Goal: Transaction & Acquisition: Purchase product/service

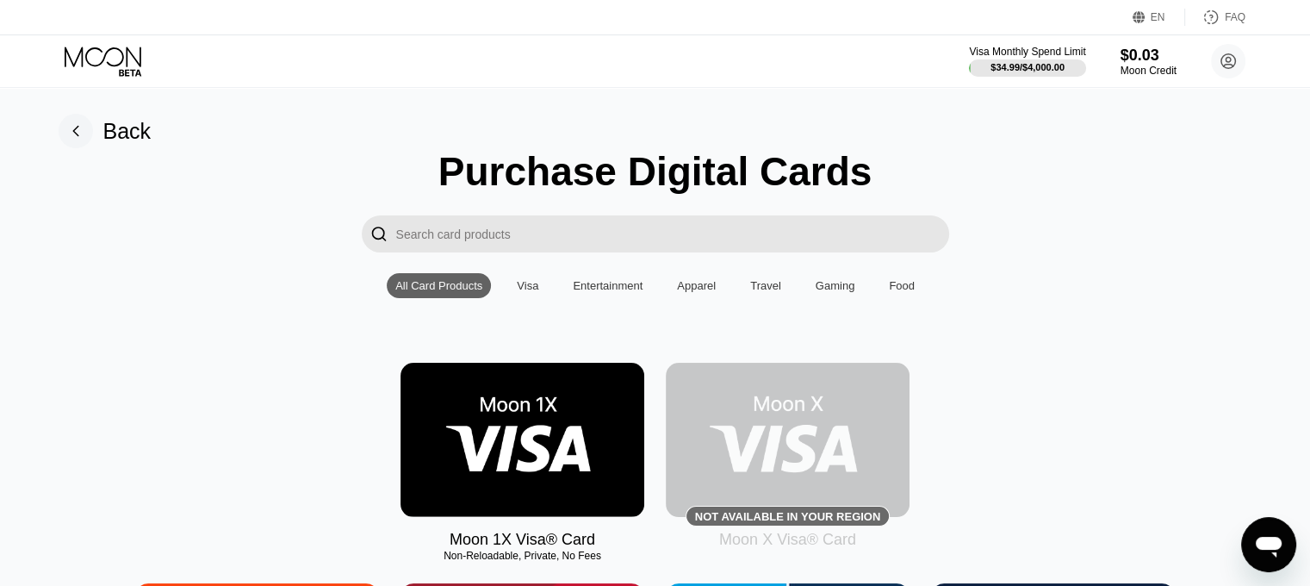
click at [84, 131] on rect at bounding box center [76, 131] width 34 height 34
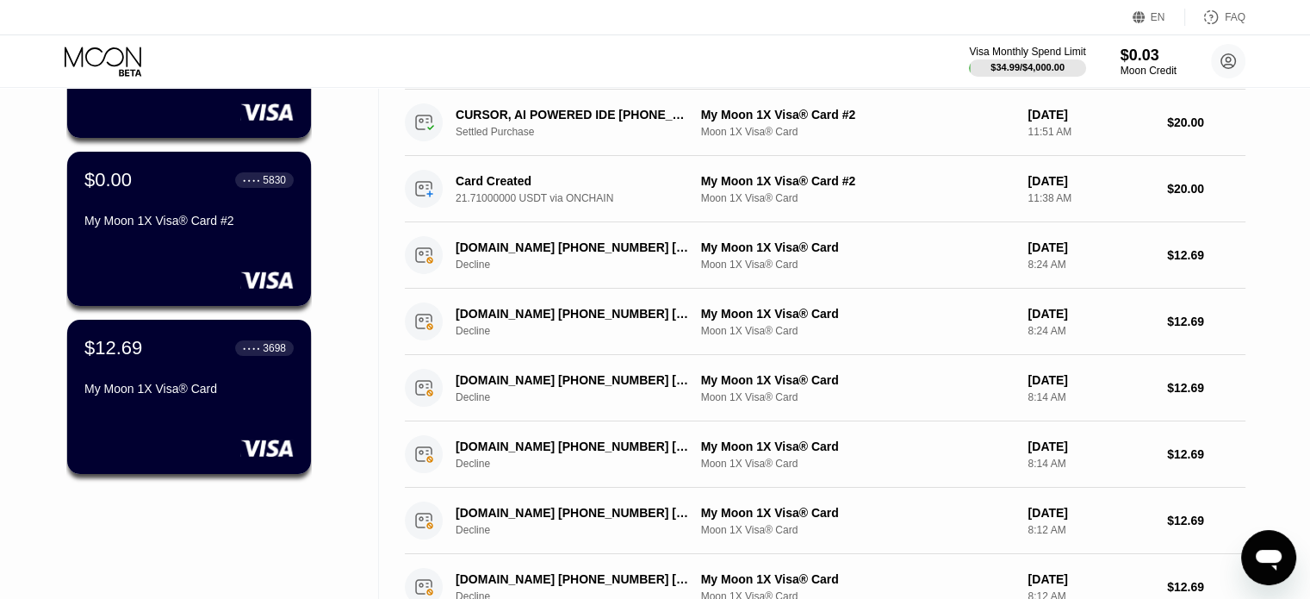
scroll to position [258, 0]
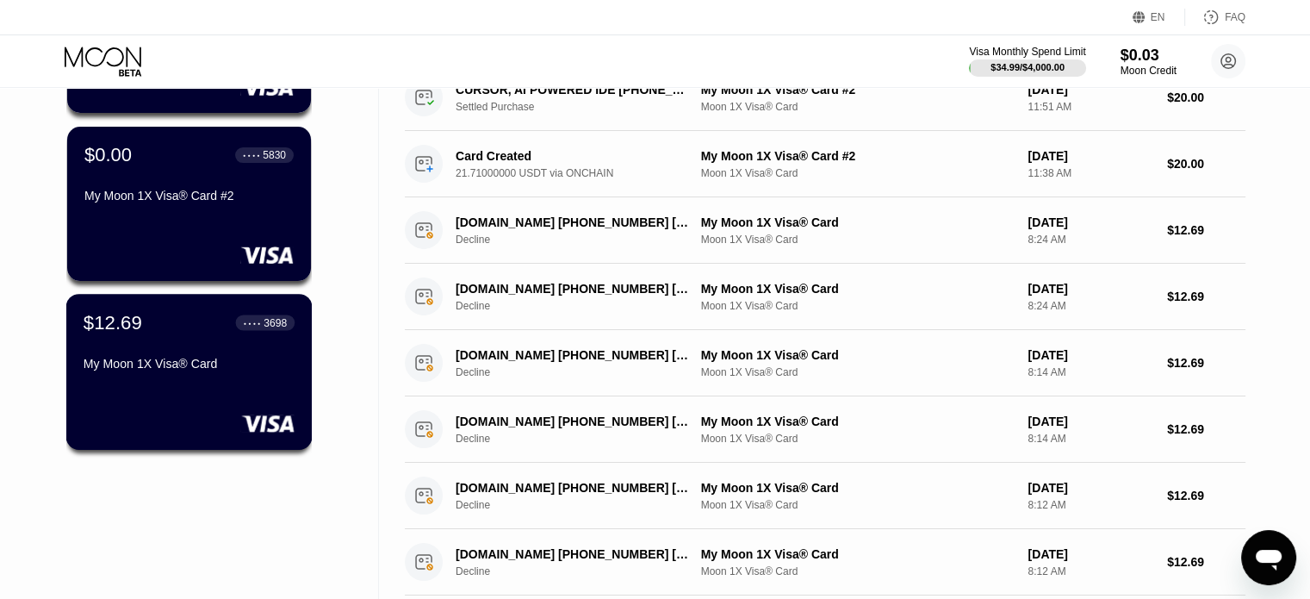
click at [192, 361] on div "My Moon 1X Visa® Card" at bounding box center [189, 364] width 211 height 14
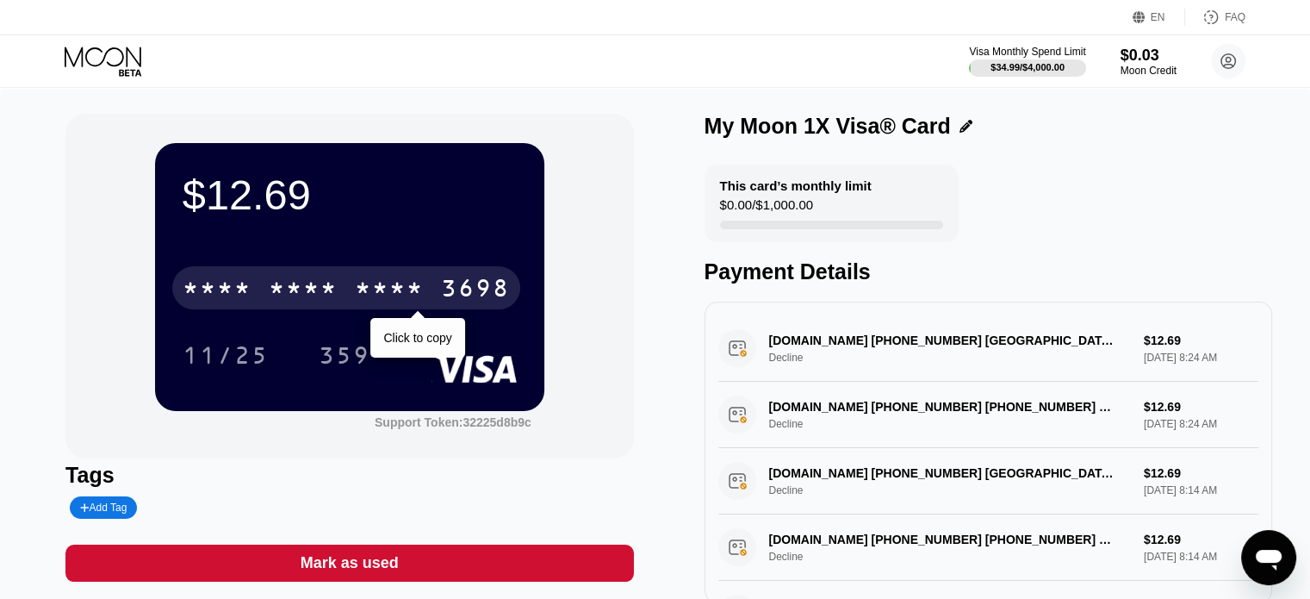
drag, startPoint x: 474, startPoint y: 294, endPoint x: 840, endPoint y: 344, distance: 369.4
click at [474, 294] on div "3698" at bounding box center [475, 290] width 69 height 28
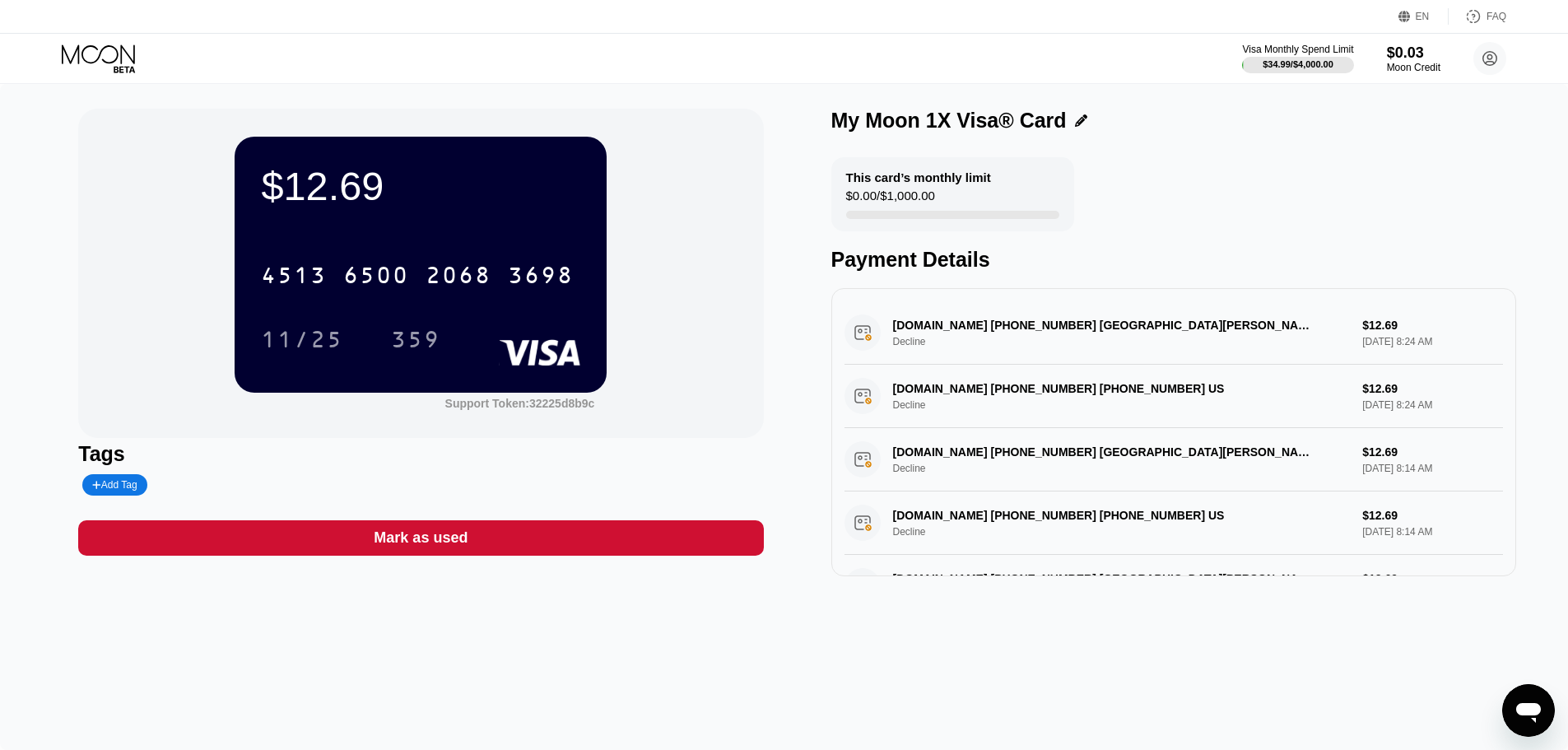
click at [415, 309] on div "[CREDIT_CARD_NUMBER] 11/25 359" at bounding box center [420, 290] width 319 height 97
click at [435, 278] on div "2068" at bounding box center [458, 277] width 66 height 27
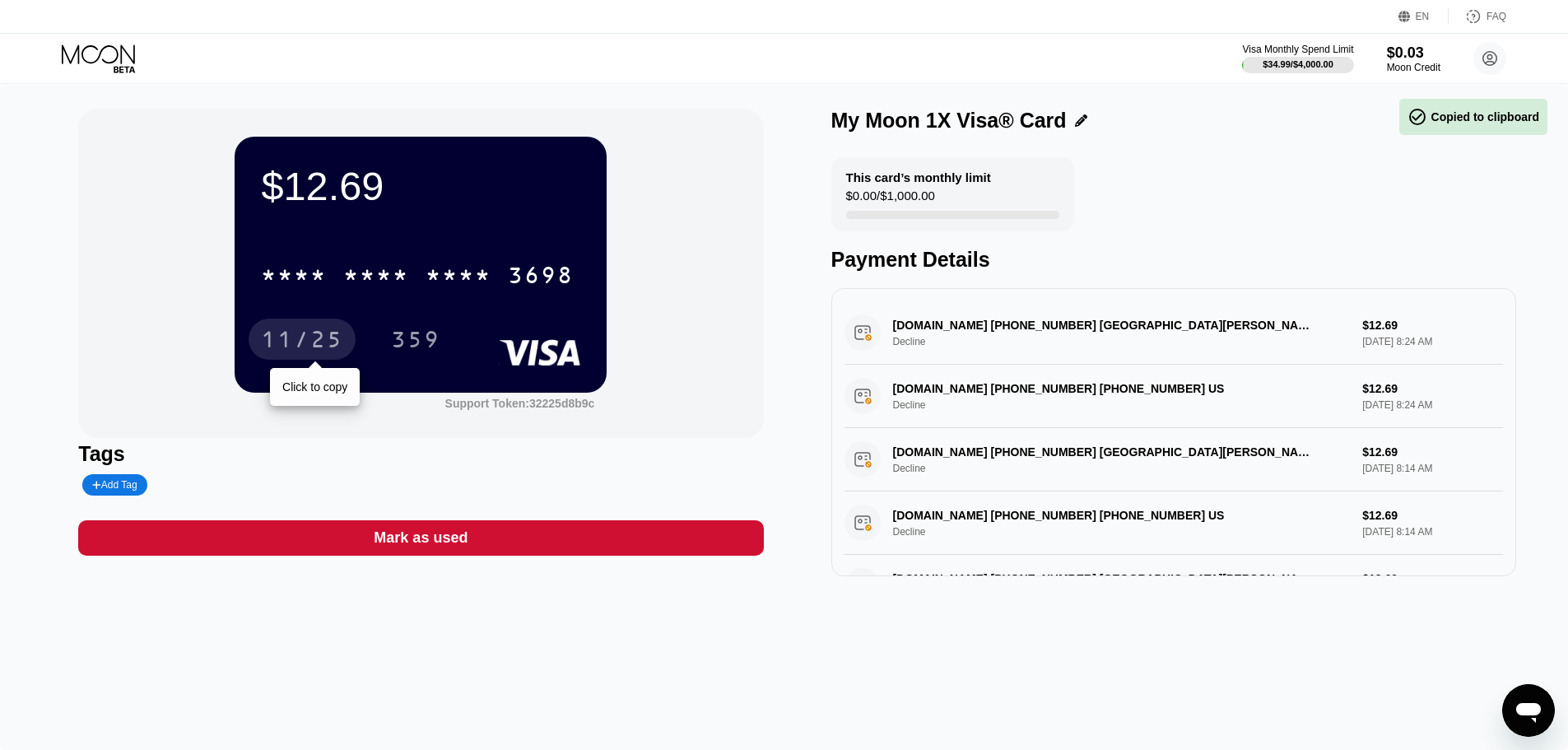
drag, startPoint x: 315, startPoint y: 337, endPoint x: 1, endPoint y: 412, distance: 322.8
click at [315, 337] on div "11/25" at bounding box center [302, 342] width 82 height 27
click at [312, 341] on div "11/25" at bounding box center [302, 342] width 82 height 27
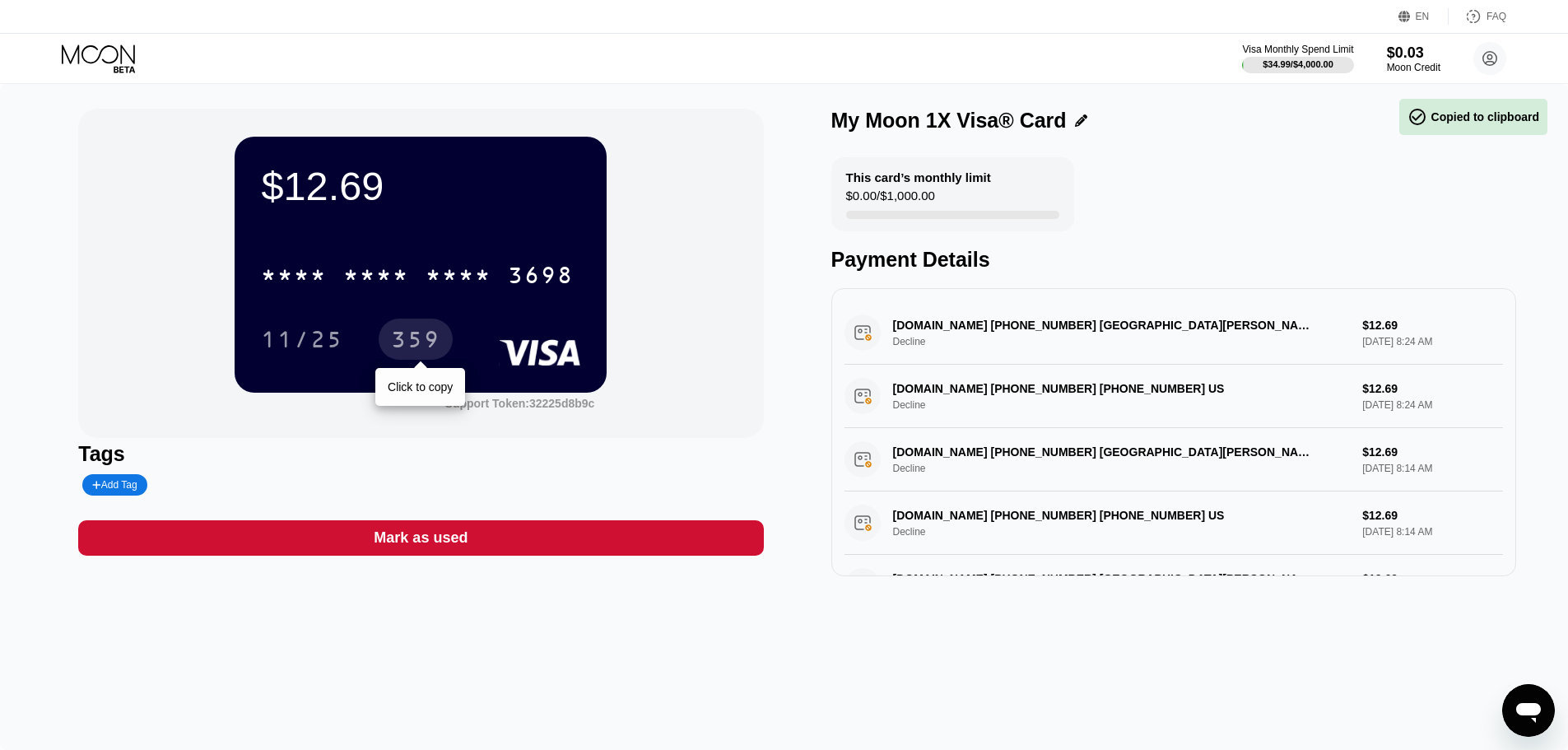
click at [446, 335] on div "359" at bounding box center [416, 338] width 75 height 41
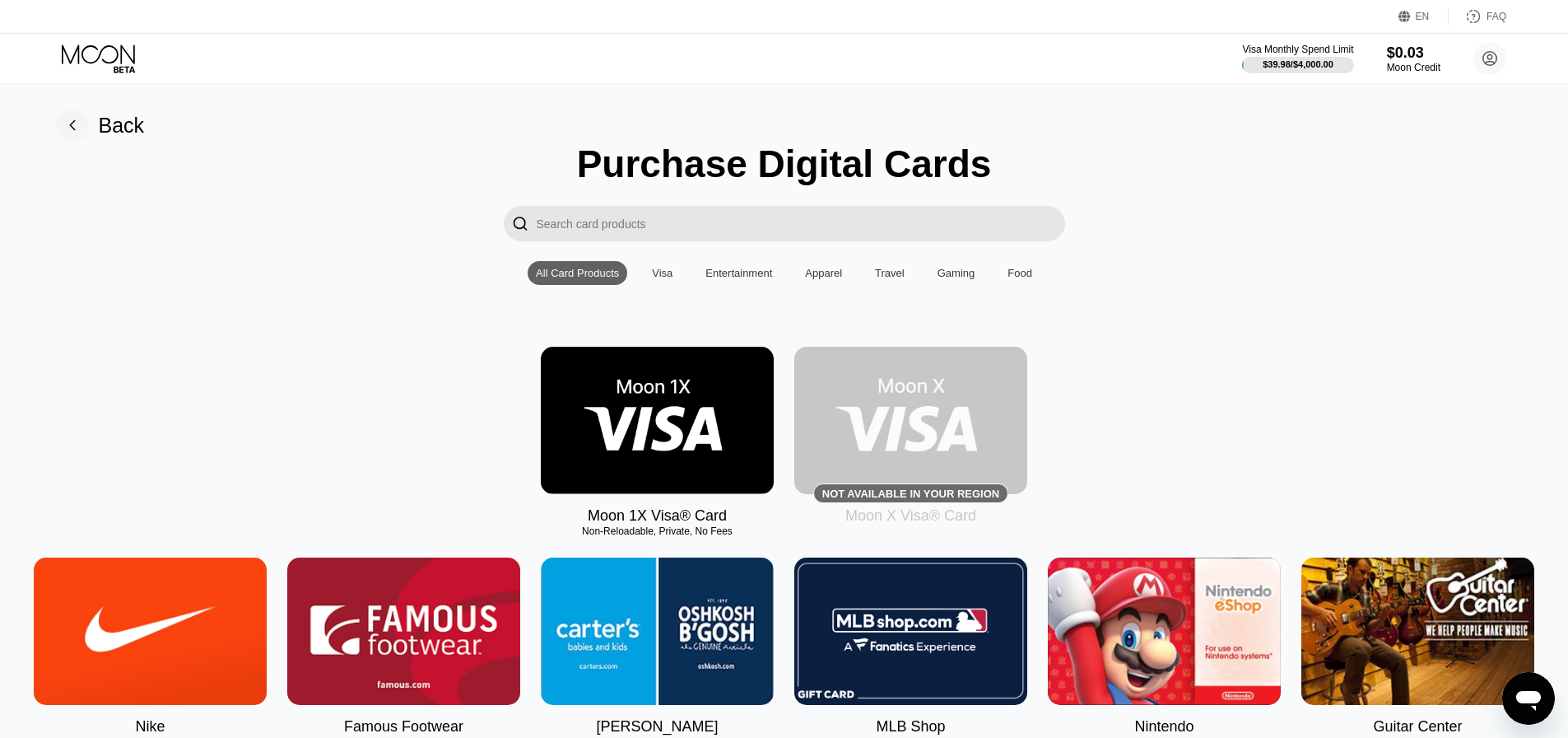
click at [635, 396] on img at bounding box center [657, 421] width 233 height 147
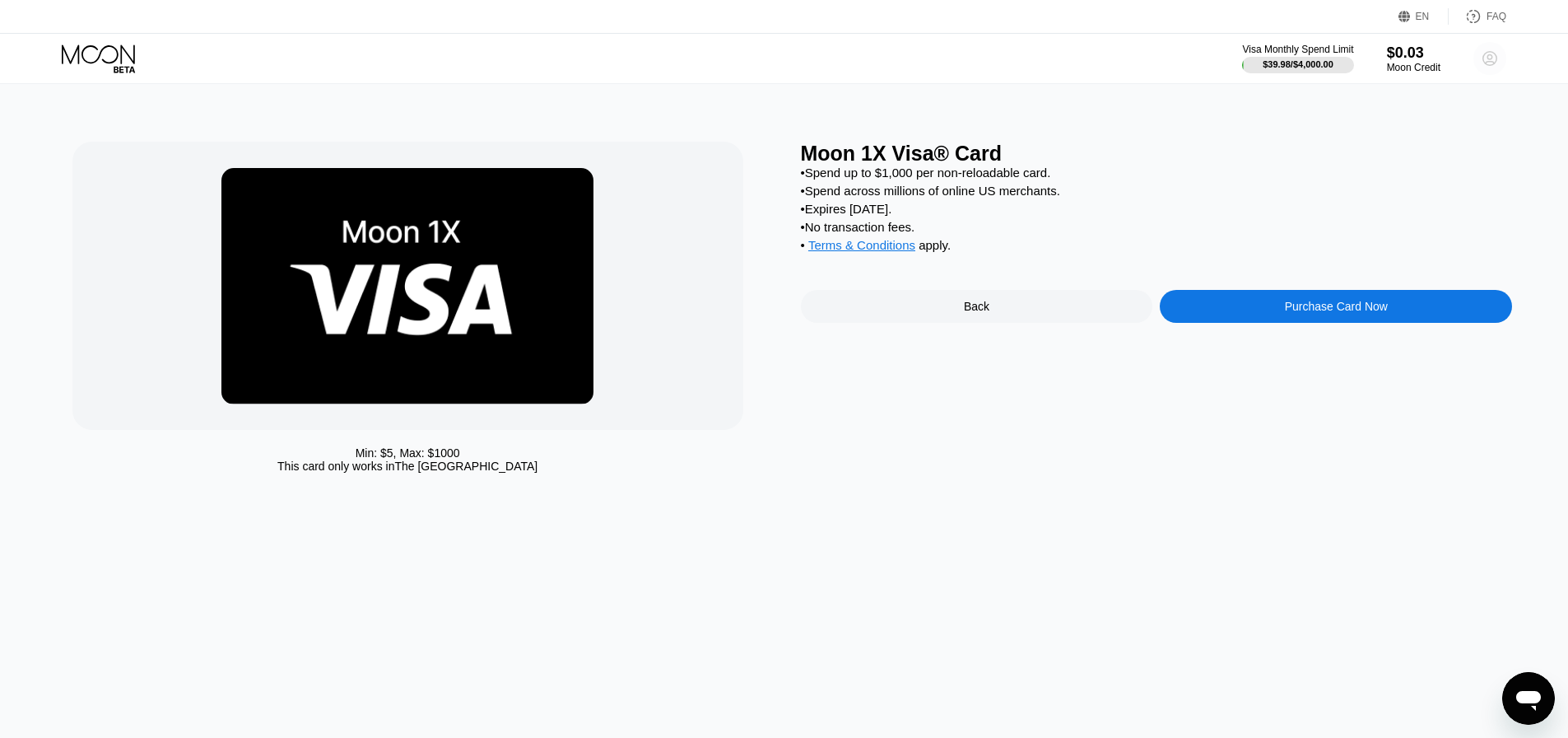
click at [1480, 45] on circle at bounding box center [1490, 58] width 32 height 33
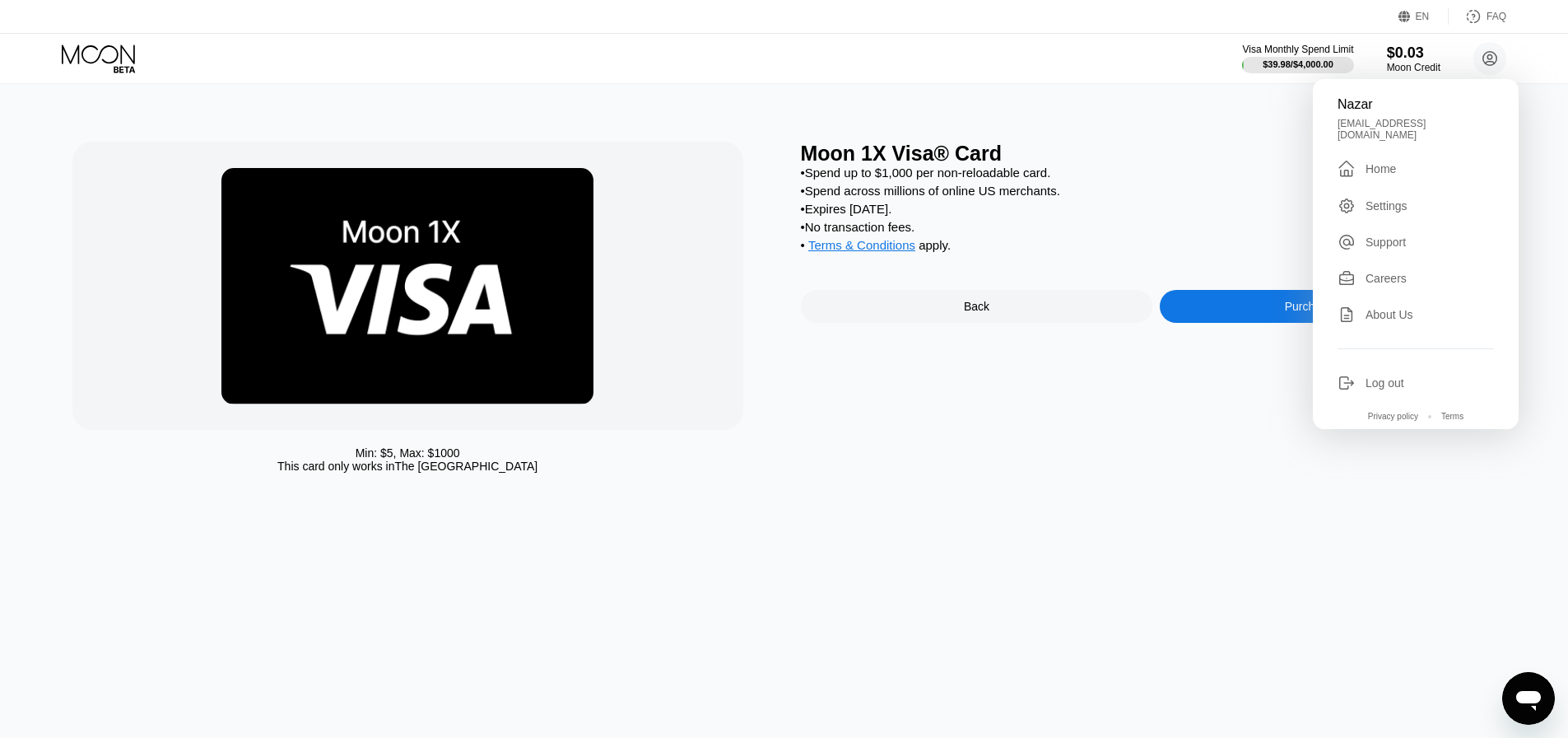
click at [1405, 163] on div " Home" at bounding box center [1415, 168] width 157 height 20
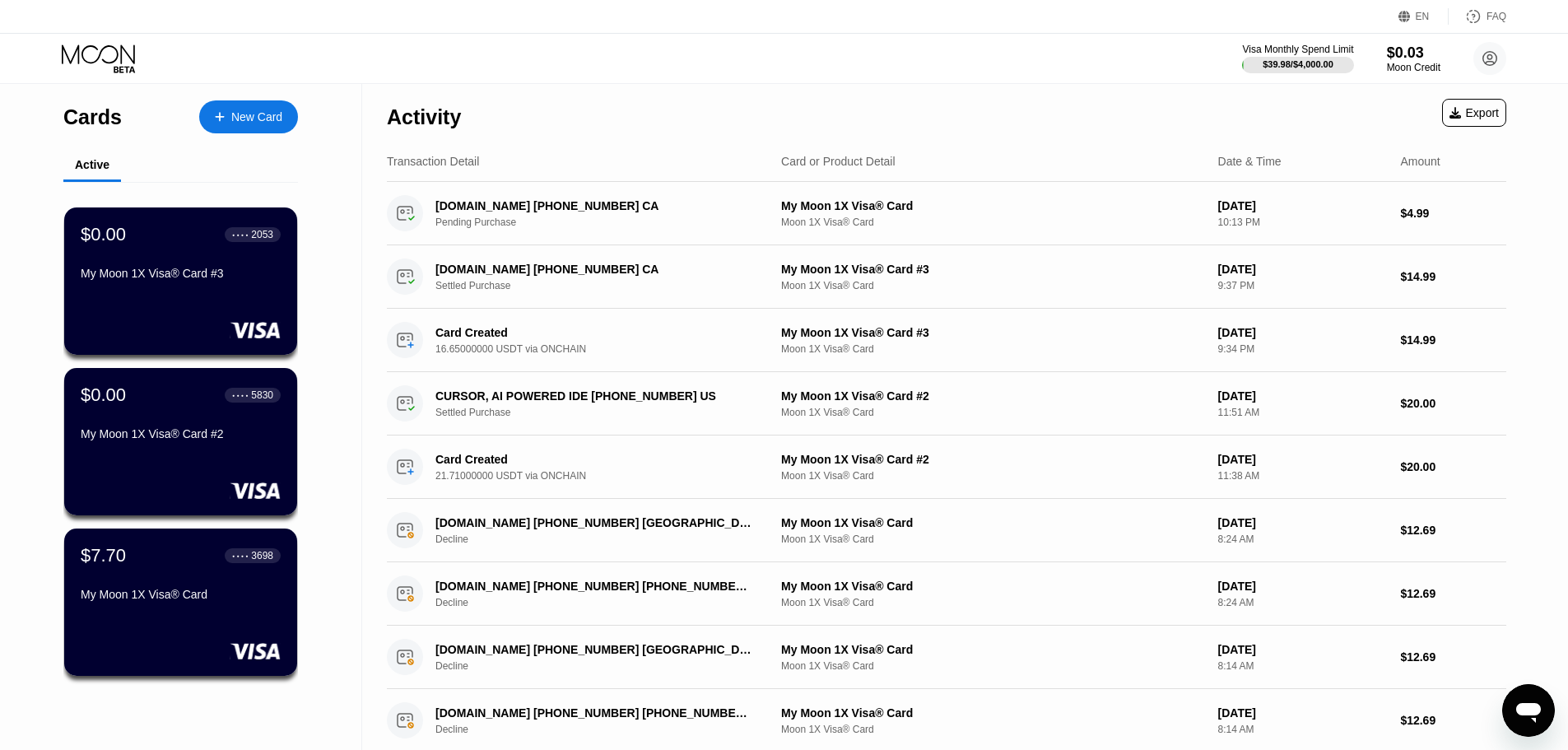
click at [253, 110] on div "New Card" at bounding box center [256, 117] width 51 height 14
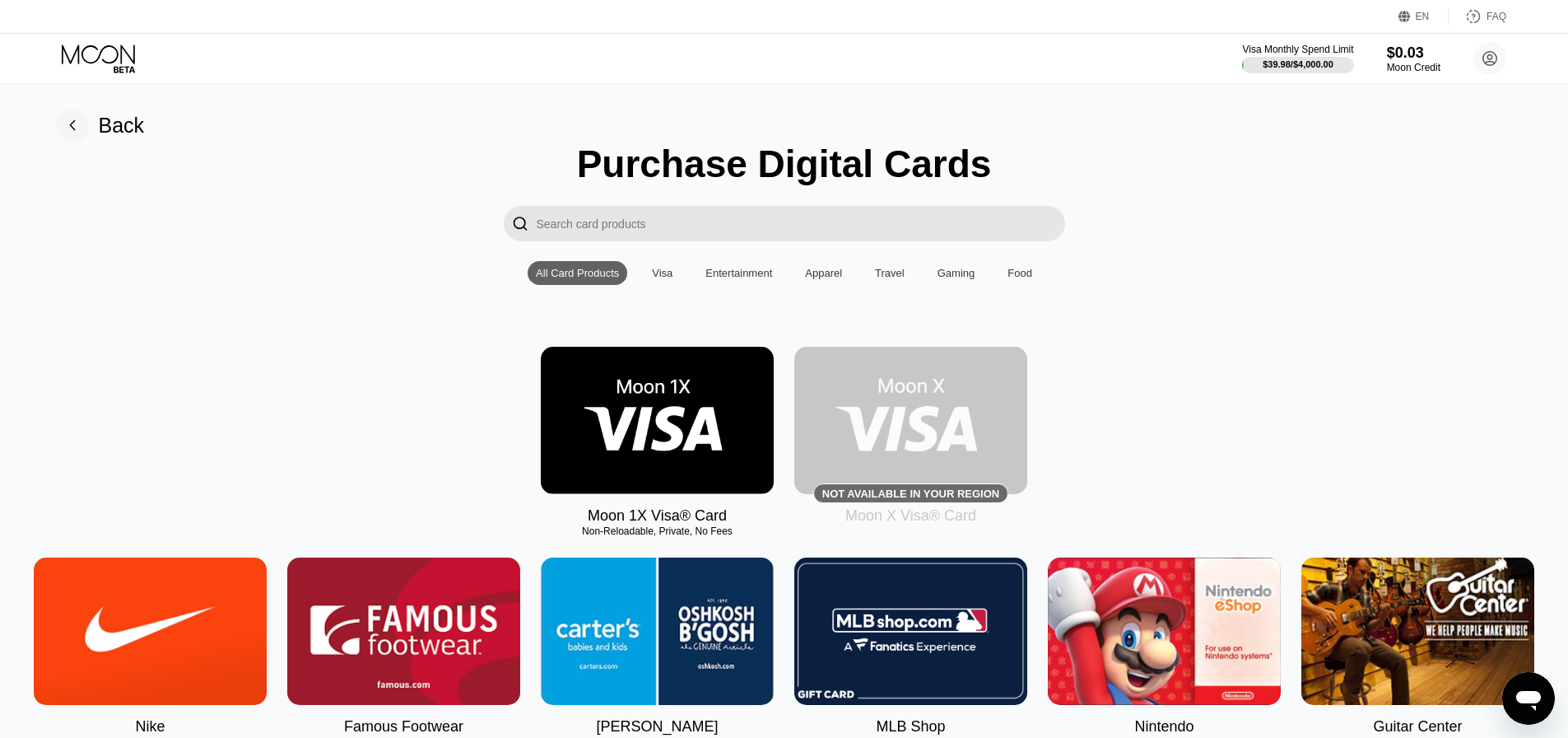
click at [664, 377] on img at bounding box center [657, 421] width 233 height 147
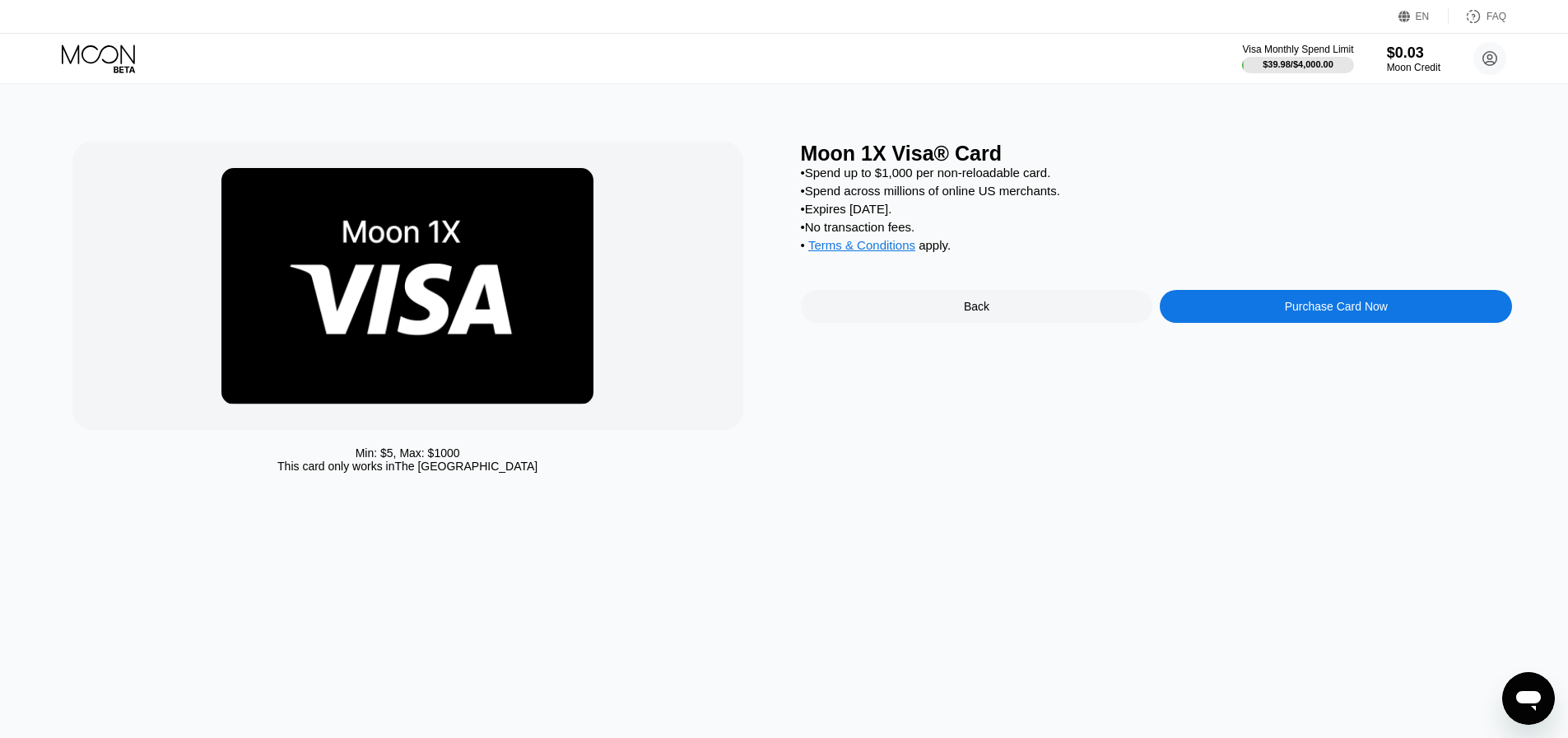
click at [1284, 313] on div "Purchase Card Now" at bounding box center [1336, 306] width 103 height 13
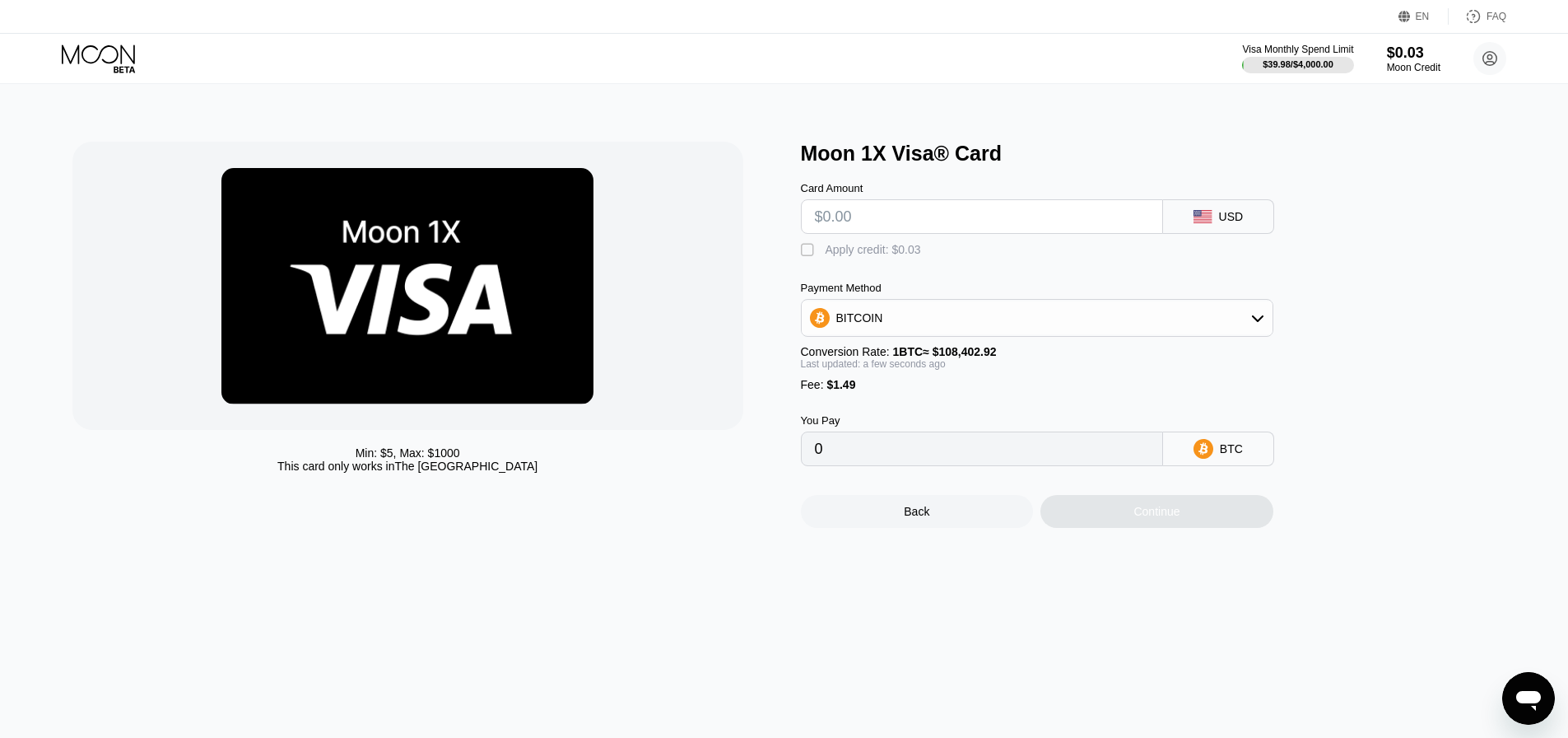
click at [922, 218] on input "text" at bounding box center [982, 216] width 334 height 33
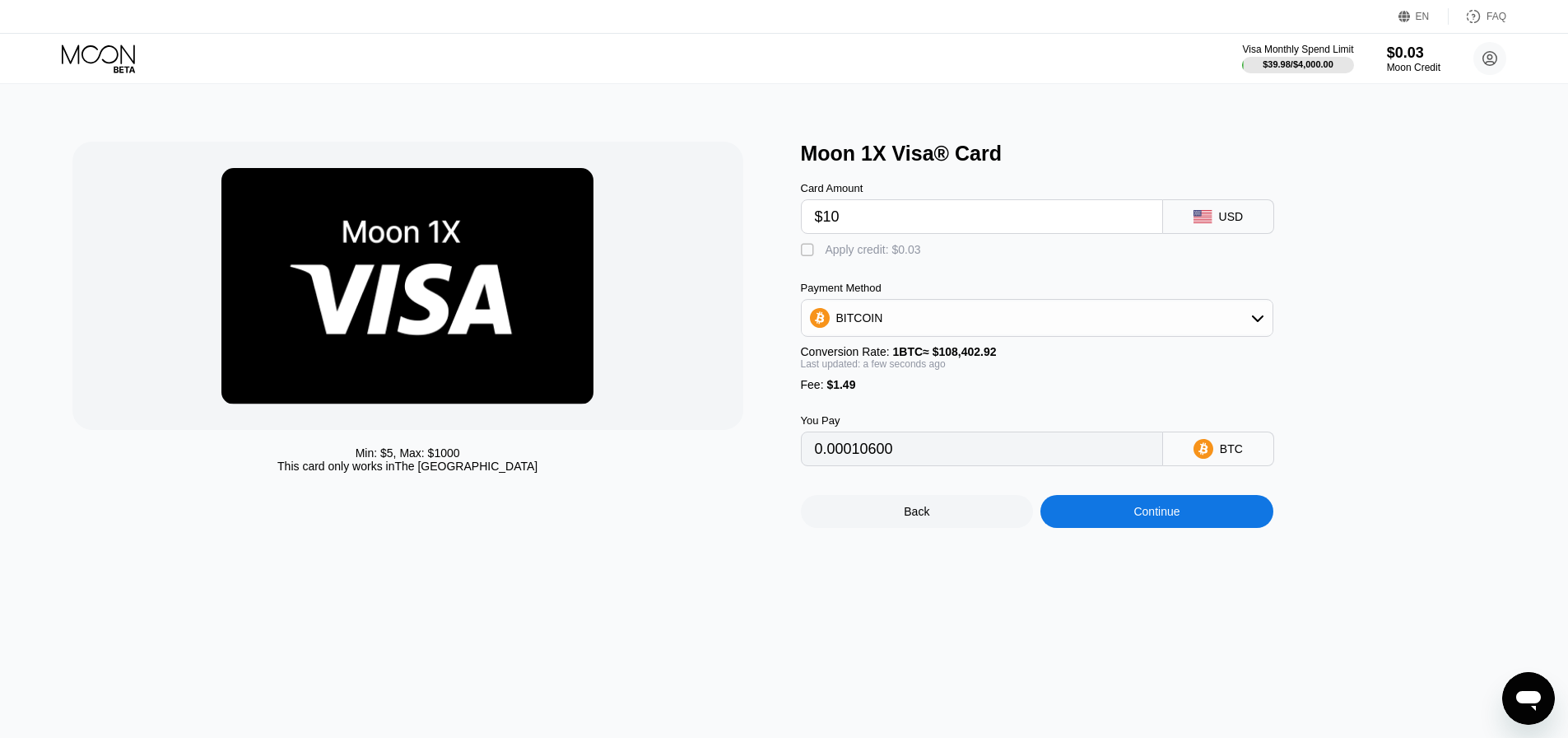
type input "$100"
type input "0.00093623"
type input "$120"
type input "0.00112073"
type input "$120"
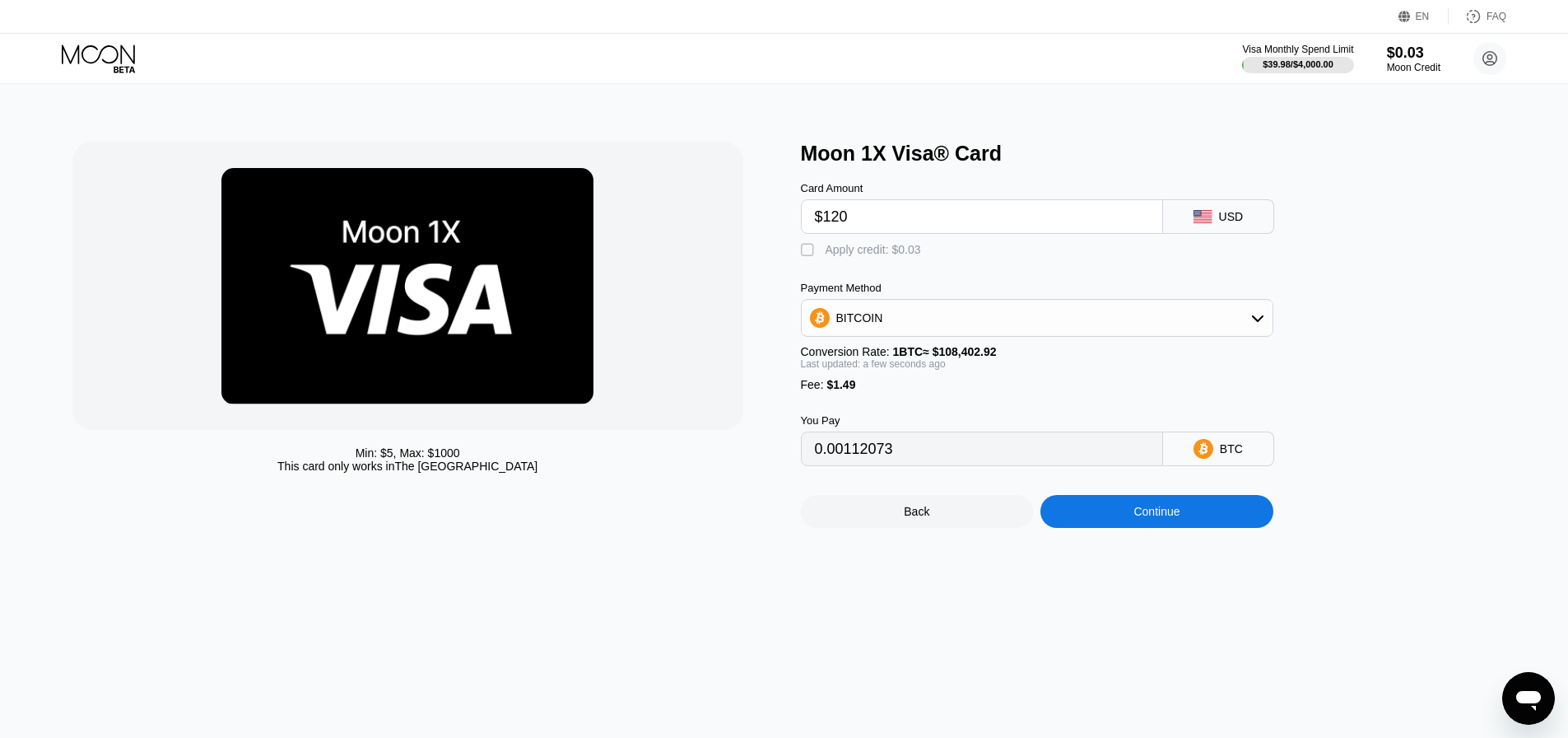
click at [1199, 521] on div "Continue" at bounding box center [1157, 511] width 233 height 33
click at [895, 329] on div "BITCOIN" at bounding box center [1037, 317] width 471 height 33
click at [912, 406] on span "USDT on TRON" at bounding box center [881, 400] width 83 height 13
type input "122.72"
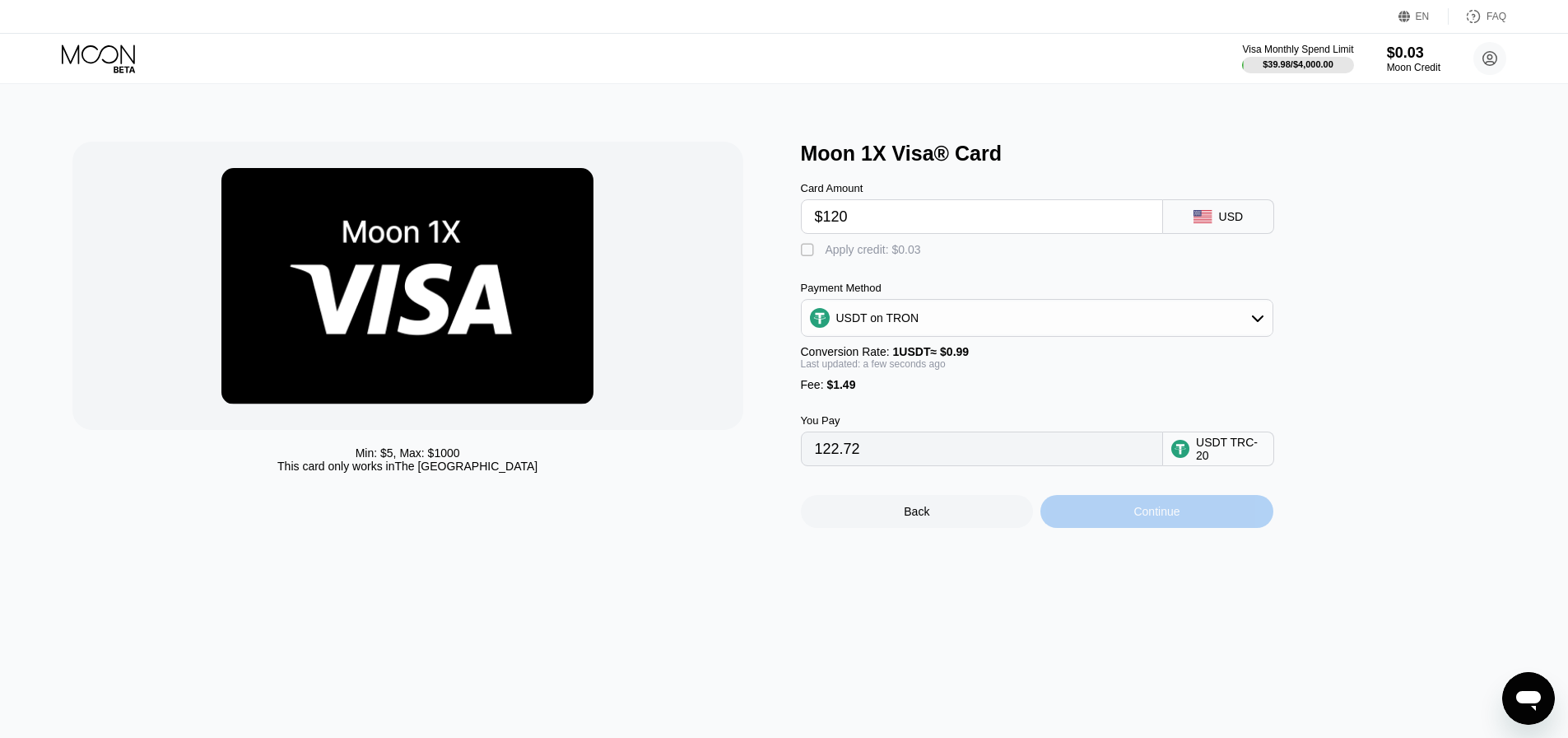
click at [1139, 518] on div "Continue" at bounding box center [1156, 511] width 46 height 13
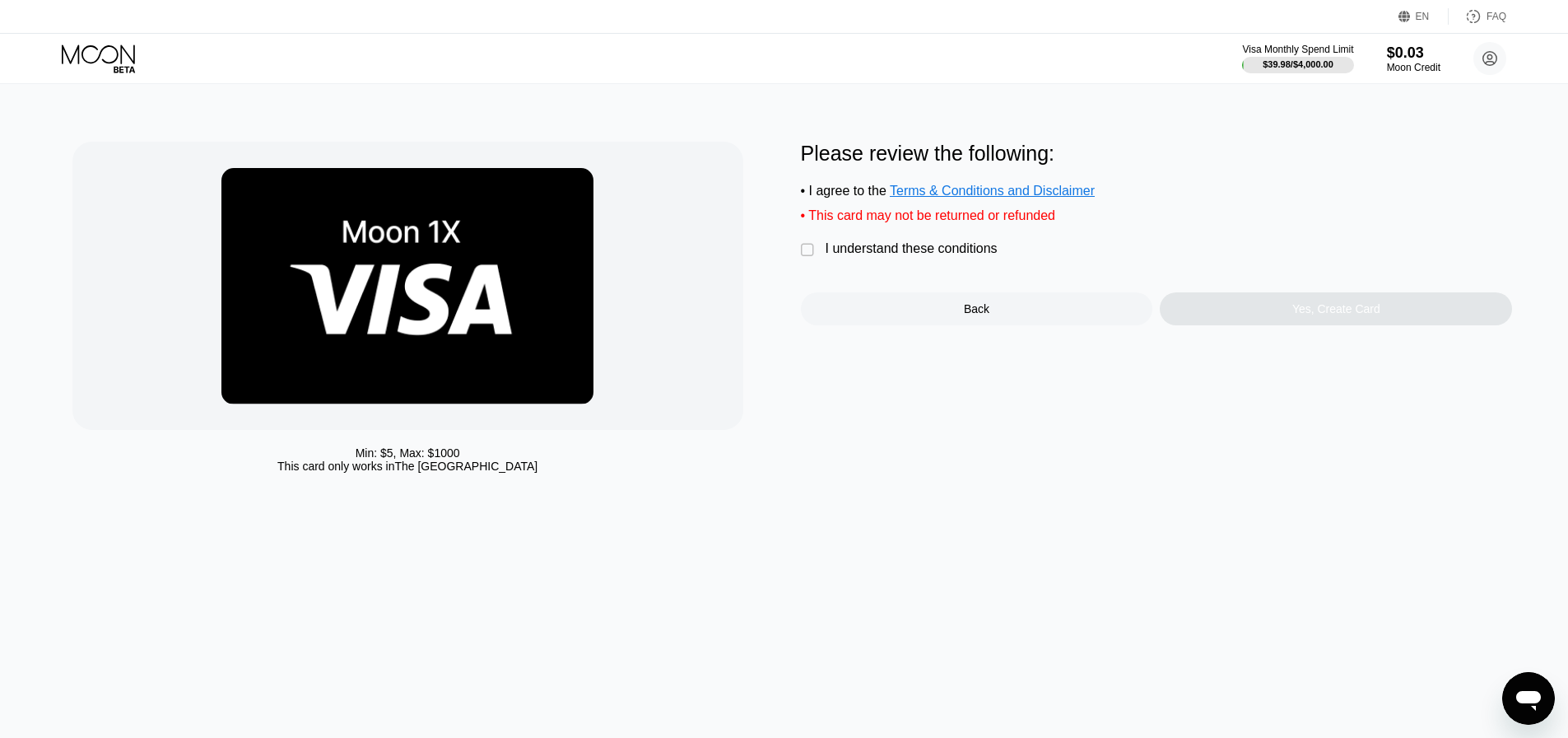
click at [896, 253] on div "I understand these conditions" at bounding box center [912, 249] width 172 height 15
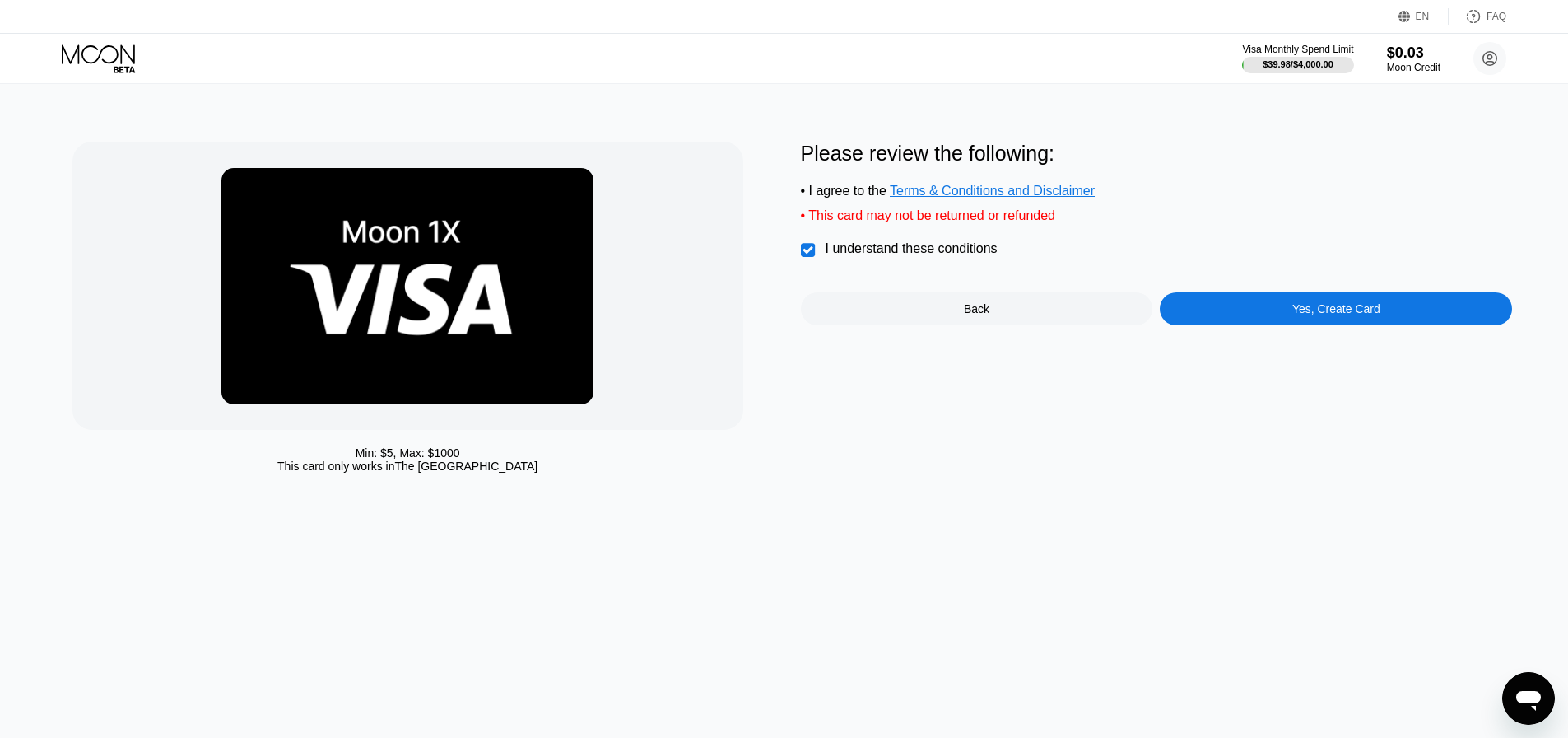
click at [1300, 315] on div "Yes, Create Card" at bounding box center [1336, 309] width 88 height 13
